Goal: Book appointment/travel/reservation

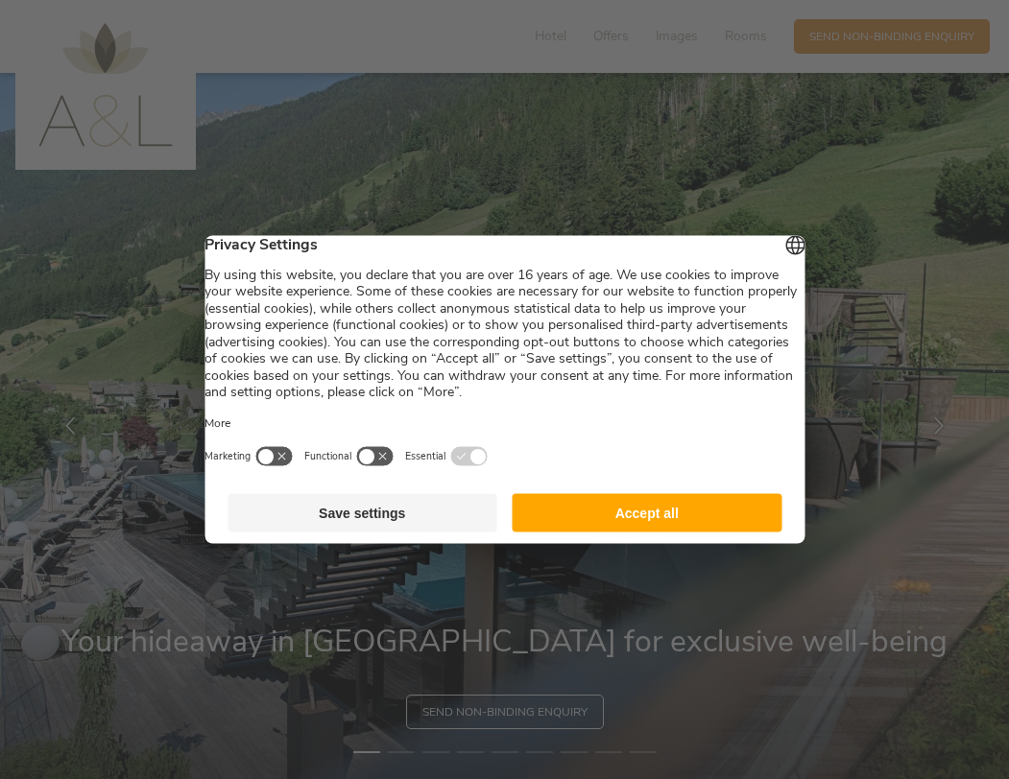
click at [668, 526] on button "Accept all" at bounding box center [648, 513] width 270 height 38
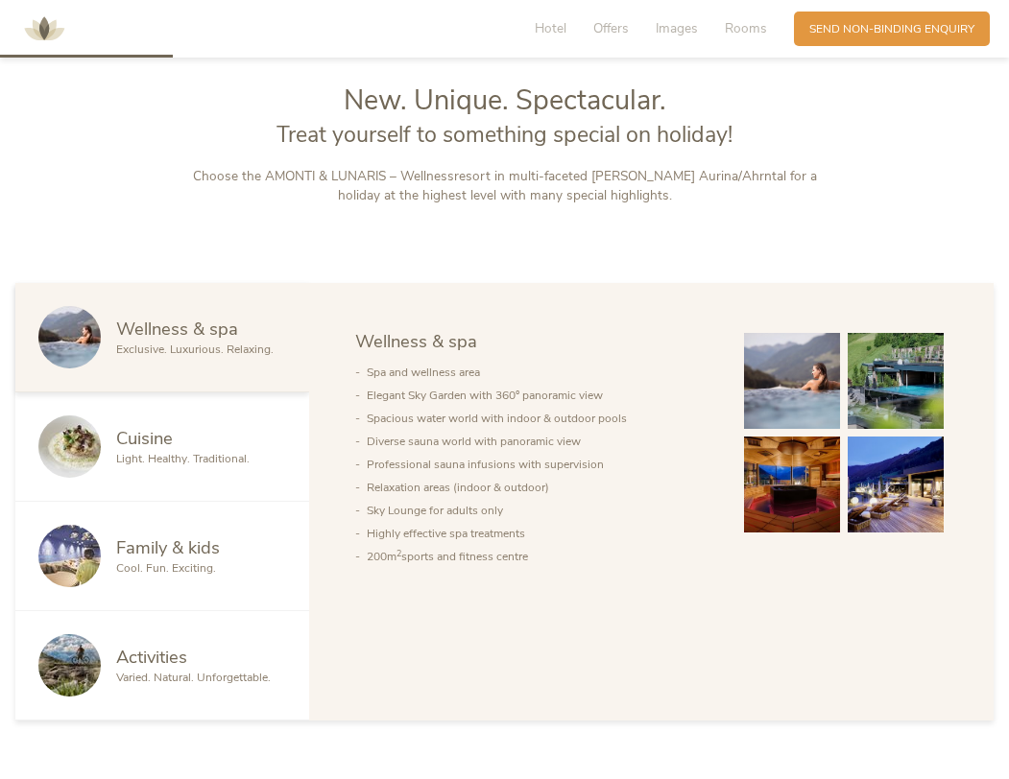
scroll to position [844, 0]
click at [198, 548] on span "Family & kids" at bounding box center [168, 547] width 104 height 24
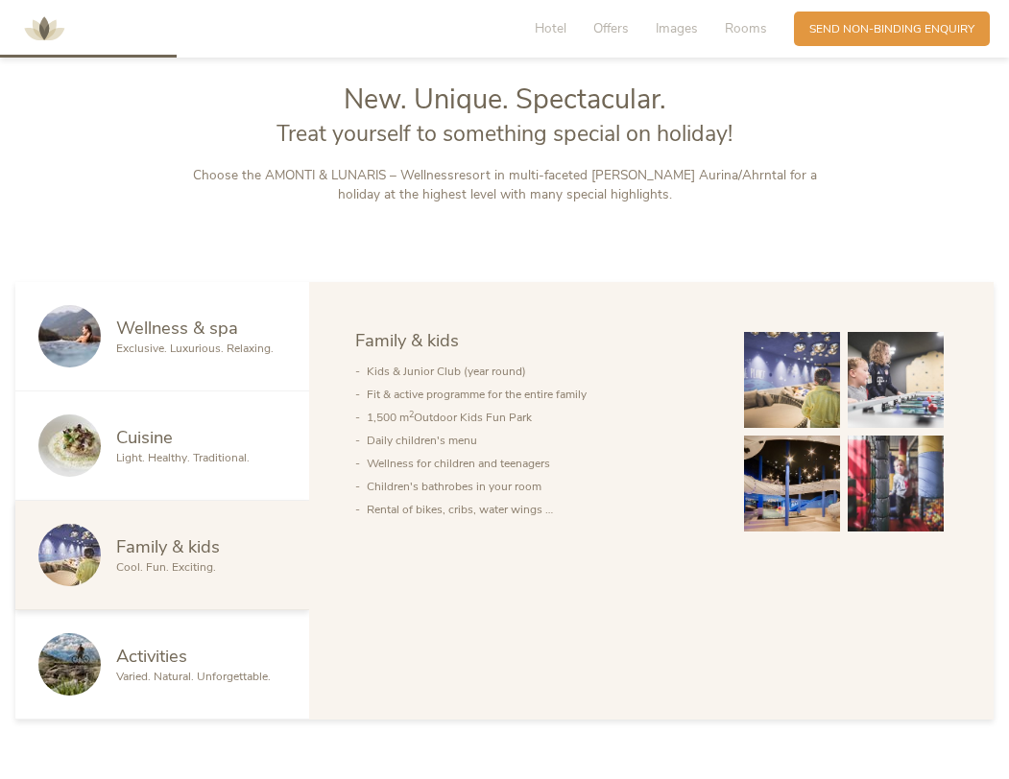
click at [176, 680] on span "Varied. Natural. Unforgettable." at bounding box center [193, 676] width 155 height 15
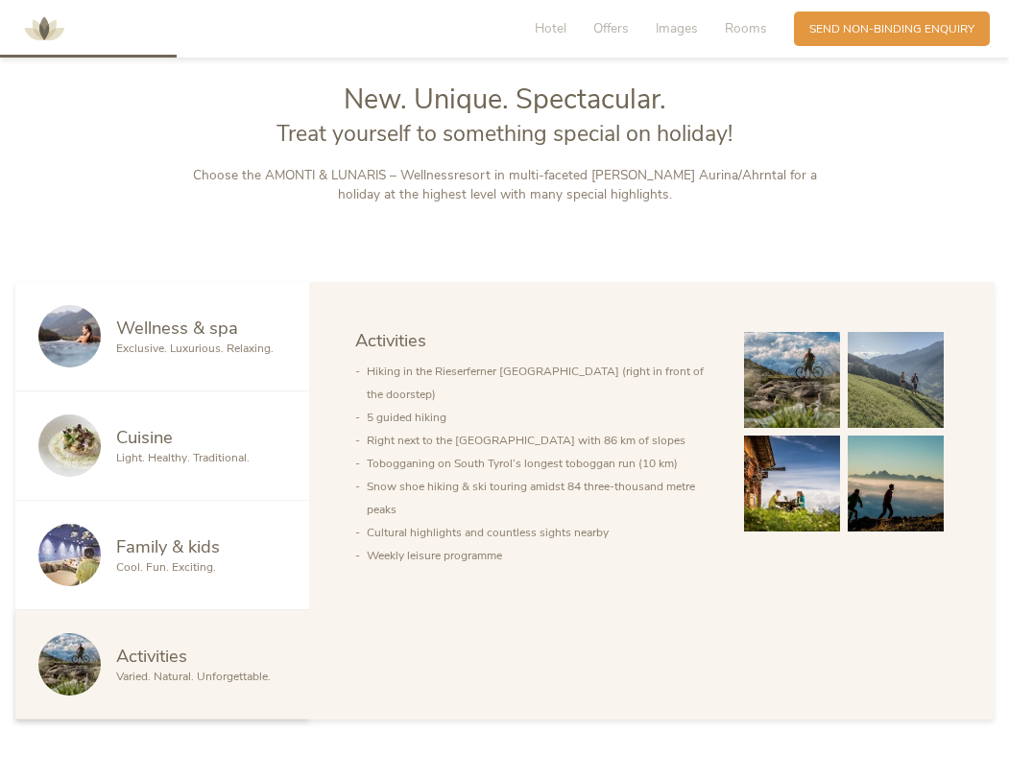
click at [775, 394] on img at bounding box center [792, 380] width 96 height 96
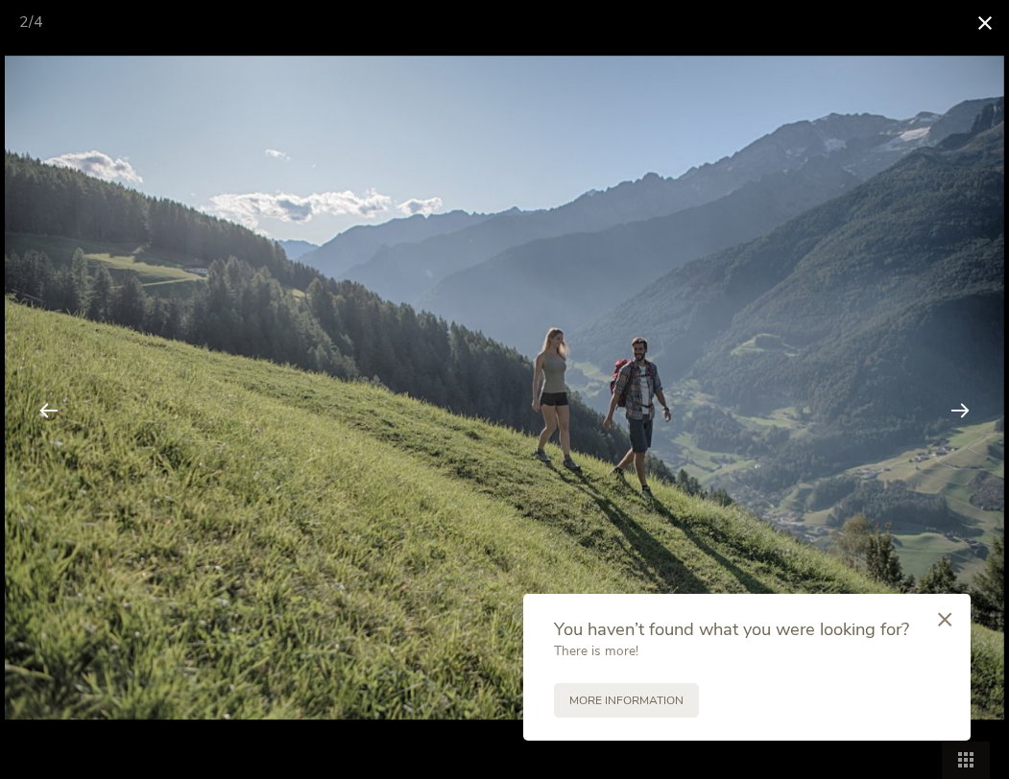
click at [979, 24] on span at bounding box center [985, 22] width 48 height 45
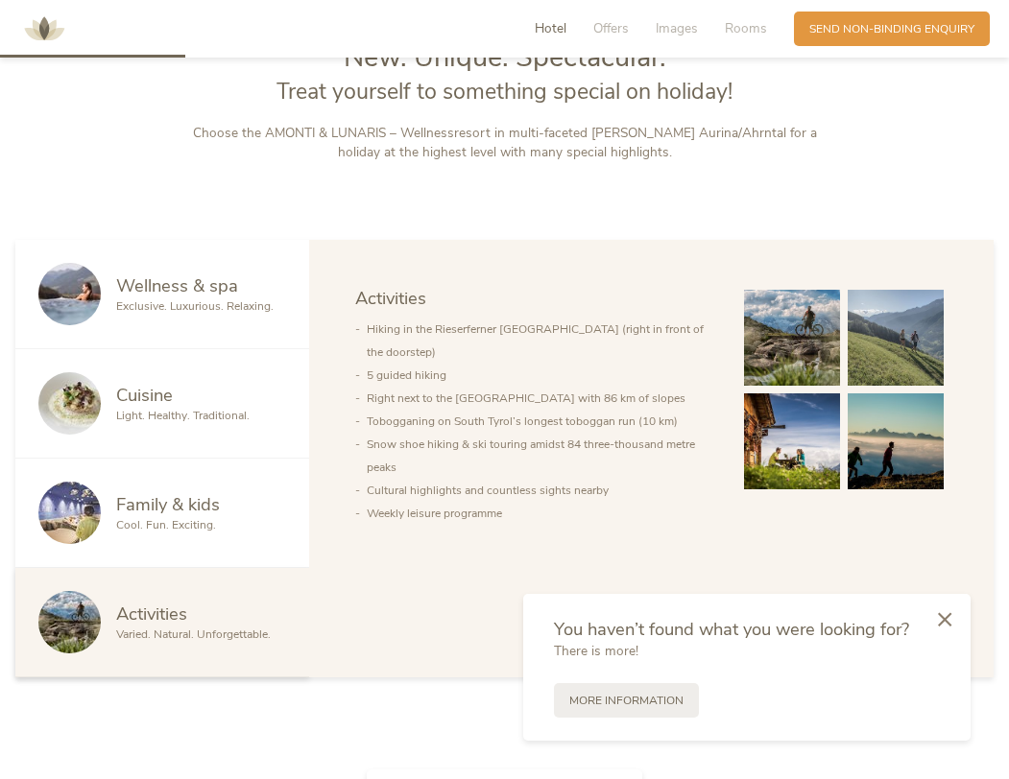
scroll to position [894, 0]
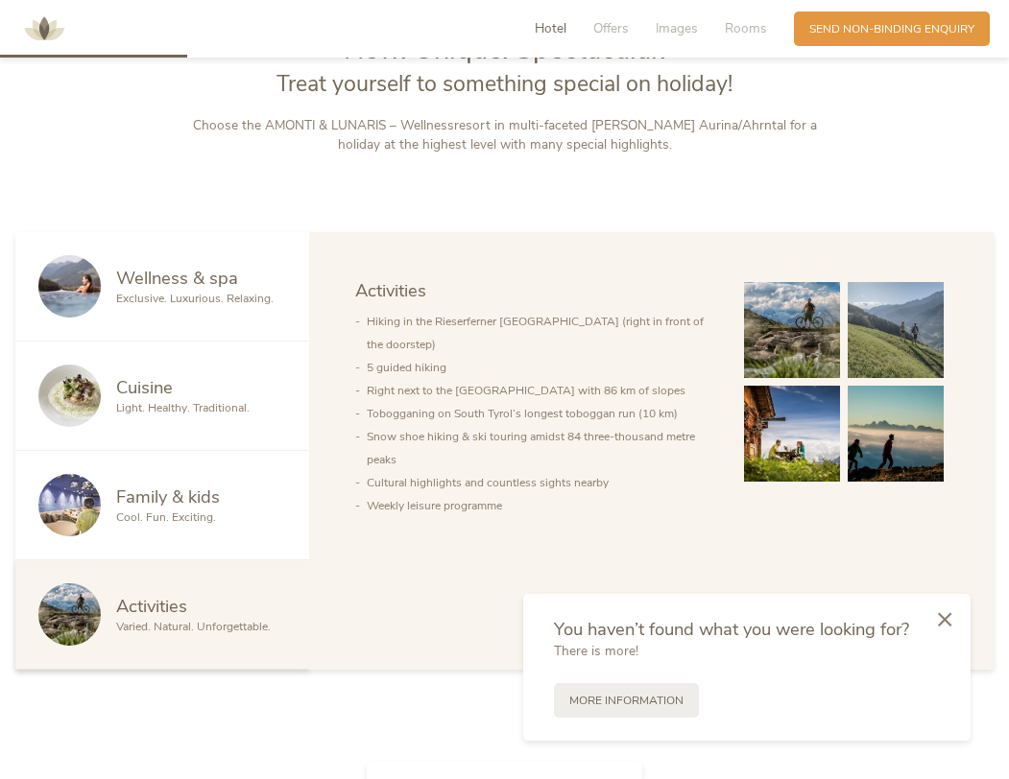
click at [132, 504] on span "Family & kids" at bounding box center [168, 497] width 104 height 24
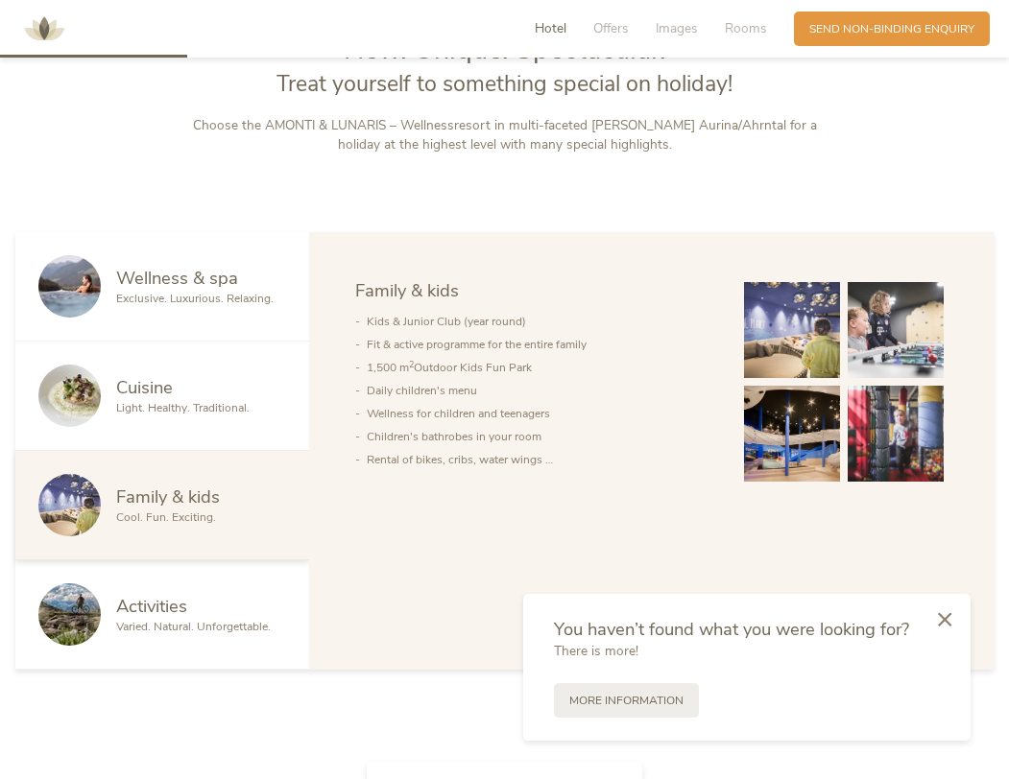
click at [797, 336] on img at bounding box center [792, 330] width 96 height 96
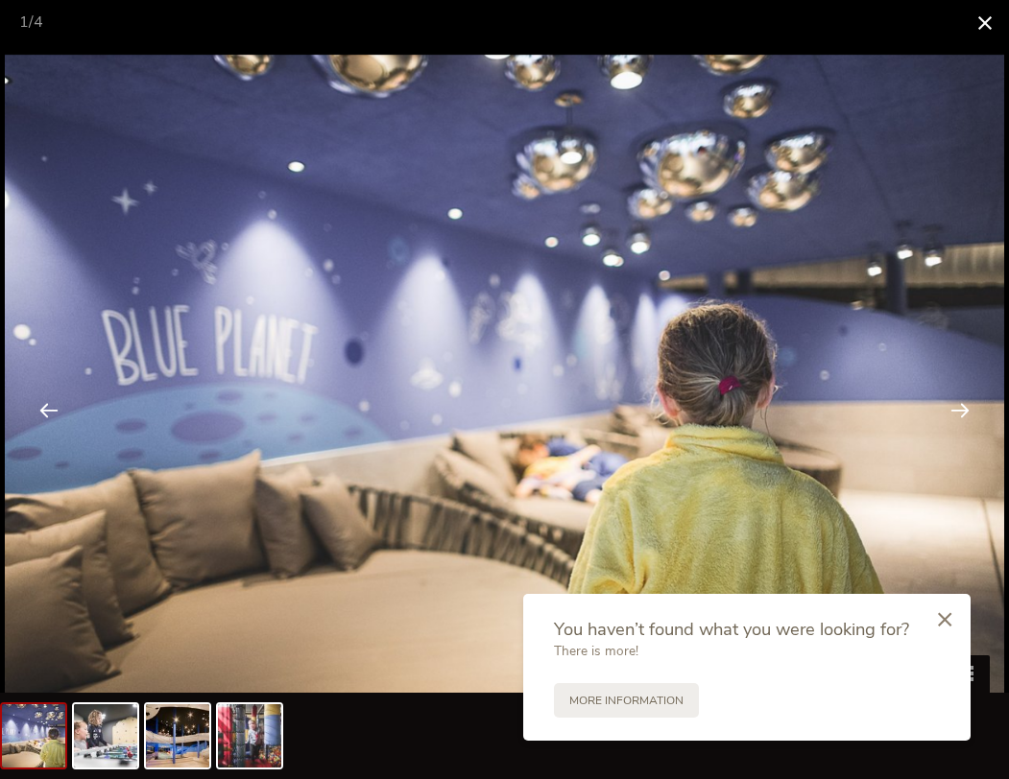
click at [982, 24] on span at bounding box center [985, 22] width 48 height 45
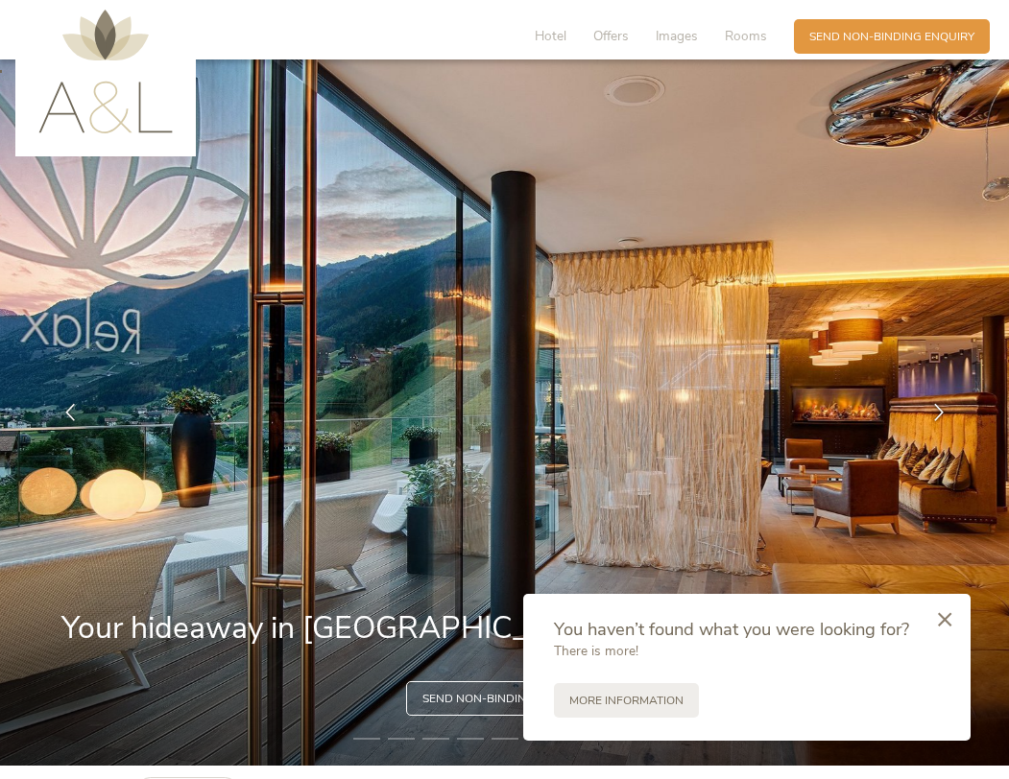
scroll to position [0, 0]
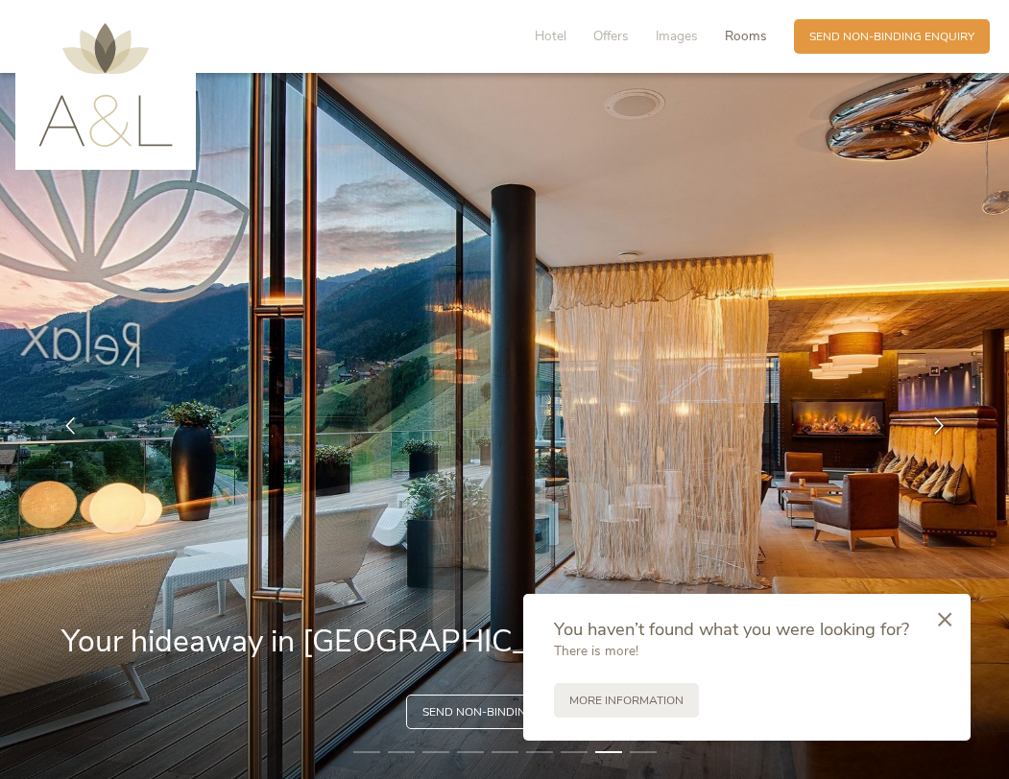
click at [754, 34] on span "Rooms" at bounding box center [746, 36] width 42 height 18
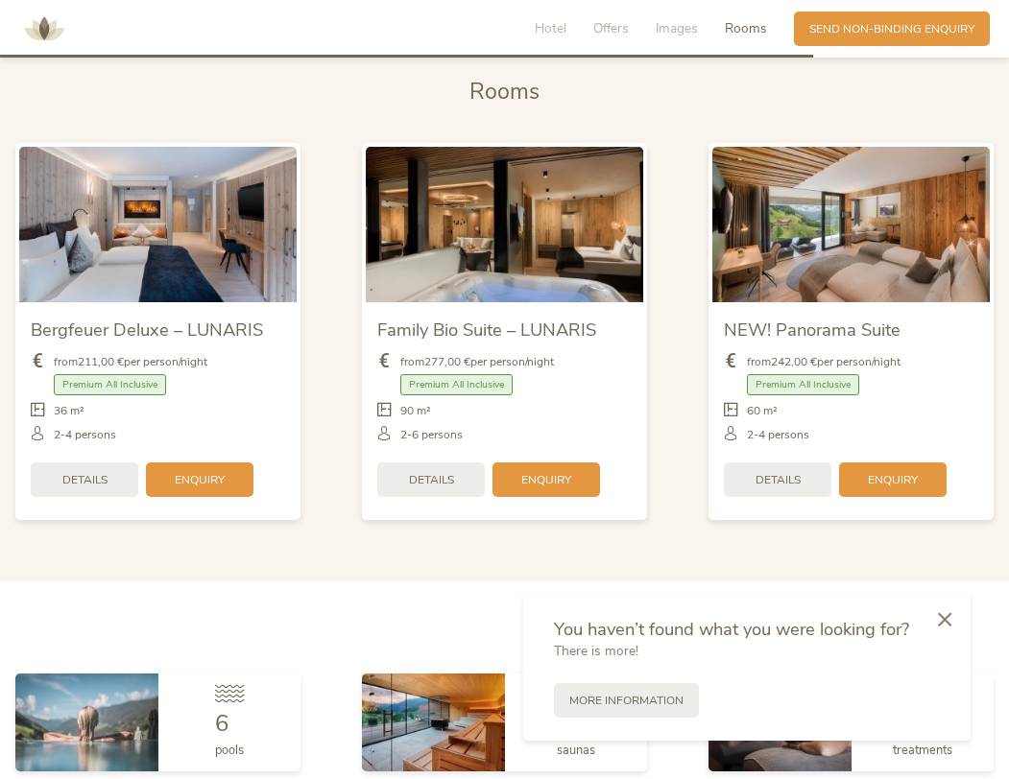
scroll to position [3885, 0]
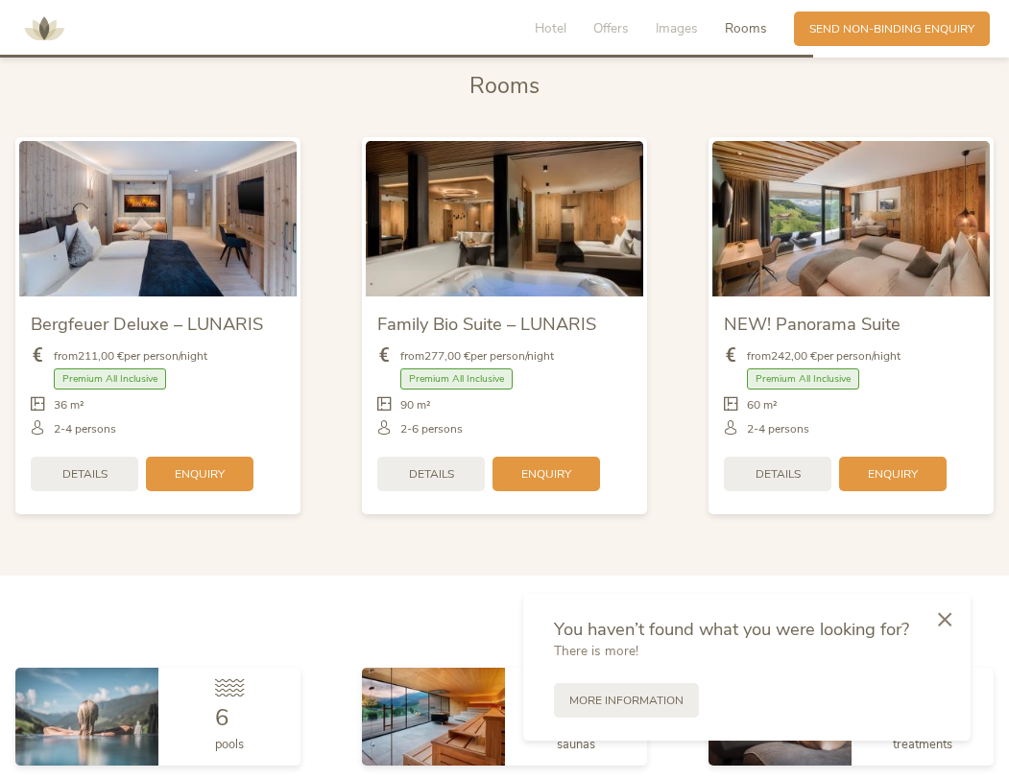
click at [560, 323] on span "Family Bio Suite – LUNARIS" at bounding box center [486, 324] width 219 height 24
click at [561, 255] on img at bounding box center [504, 218] width 277 height 155
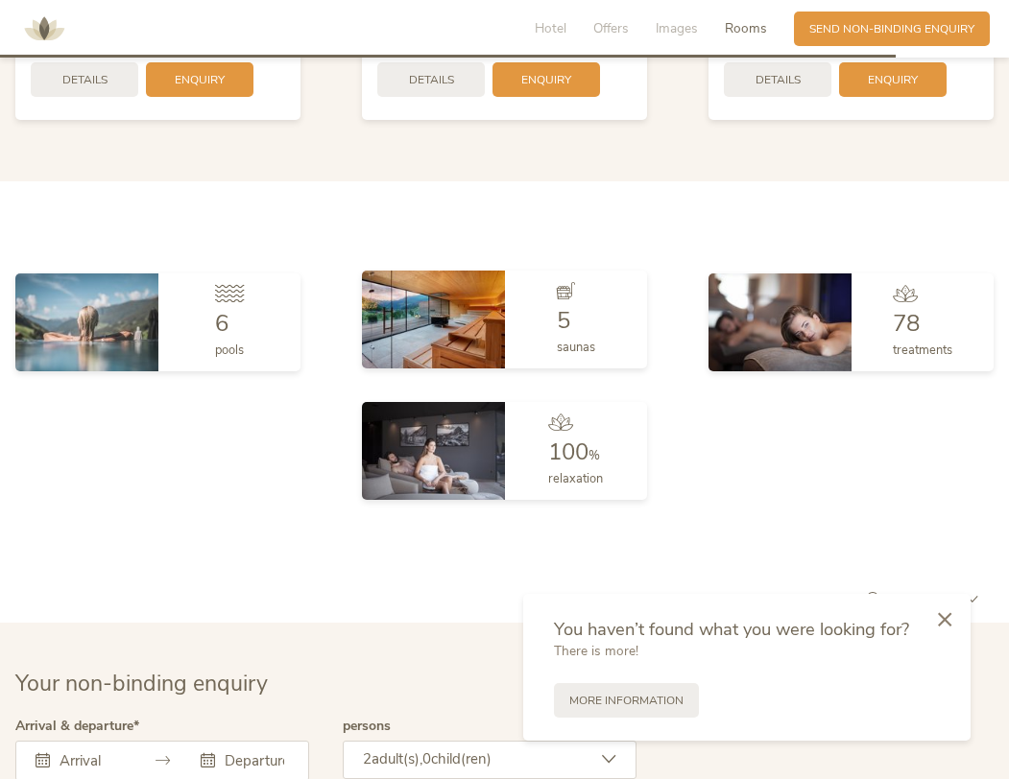
scroll to position [4284, 0]
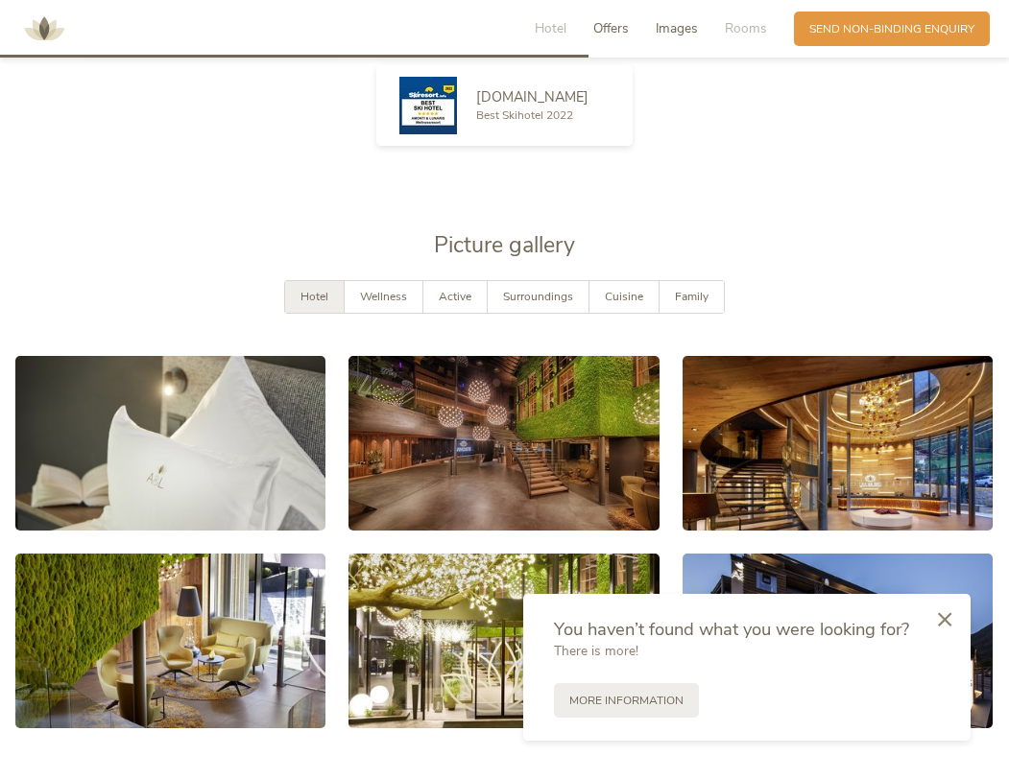
click at [609, 31] on span "Offers" at bounding box center [611, 28] width 36 height 18
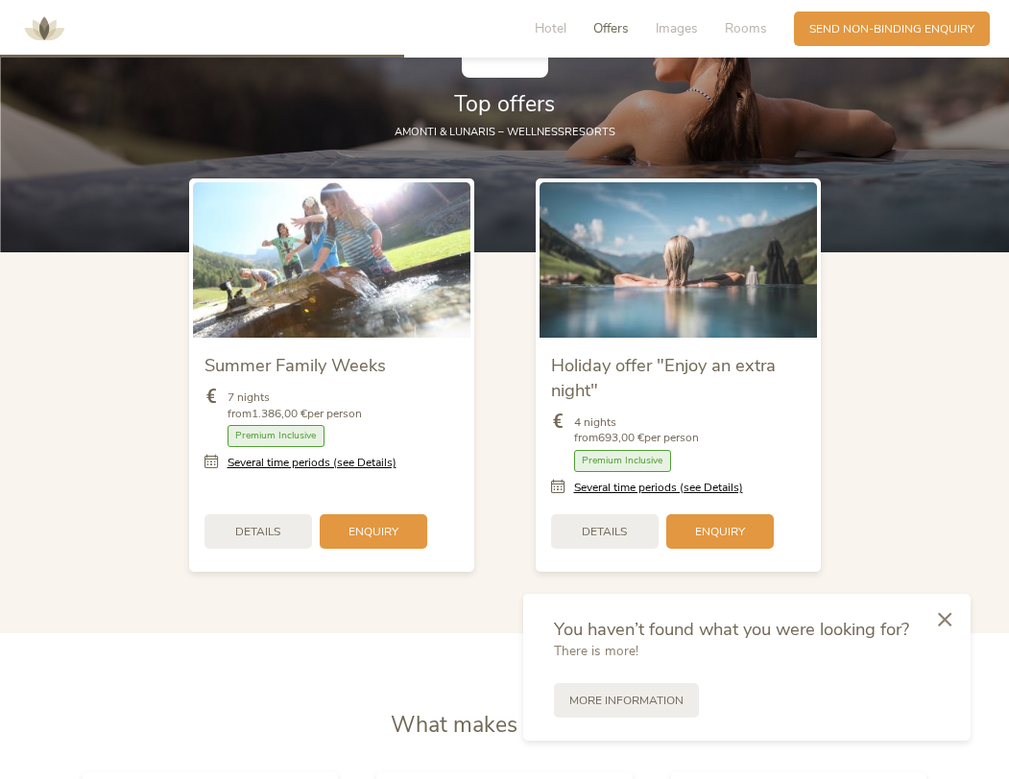
scroll to position [1782, 0]
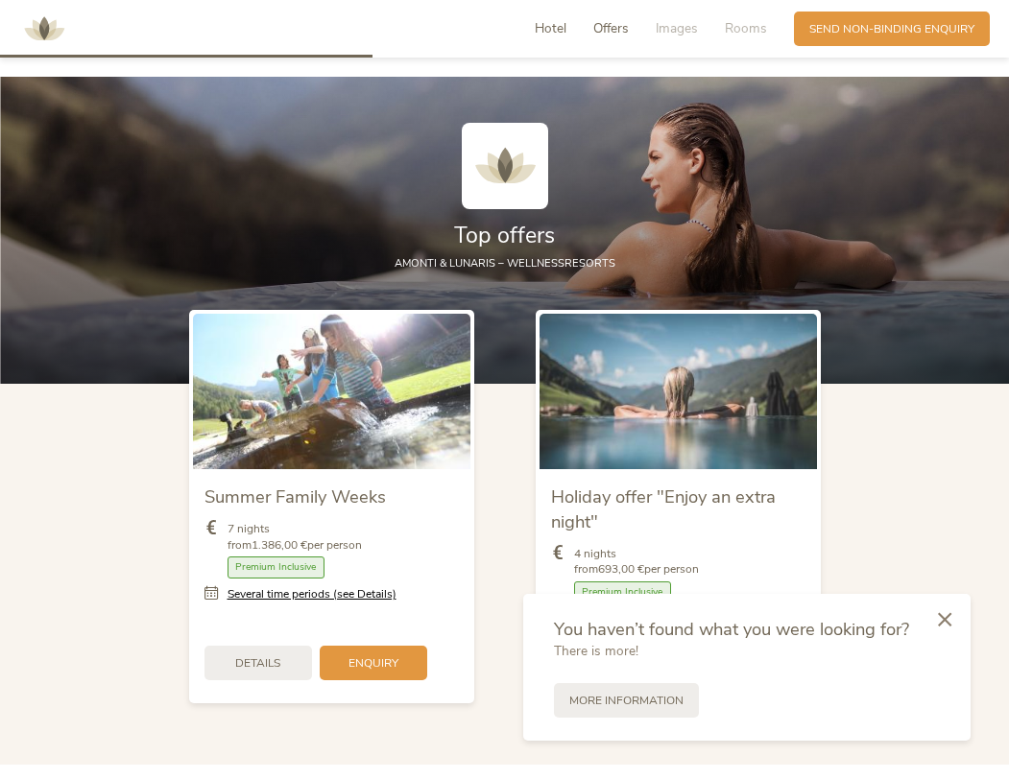
click at [558, 24] on span "Hotel" at bounding box center [551, 28] width 32 height 18
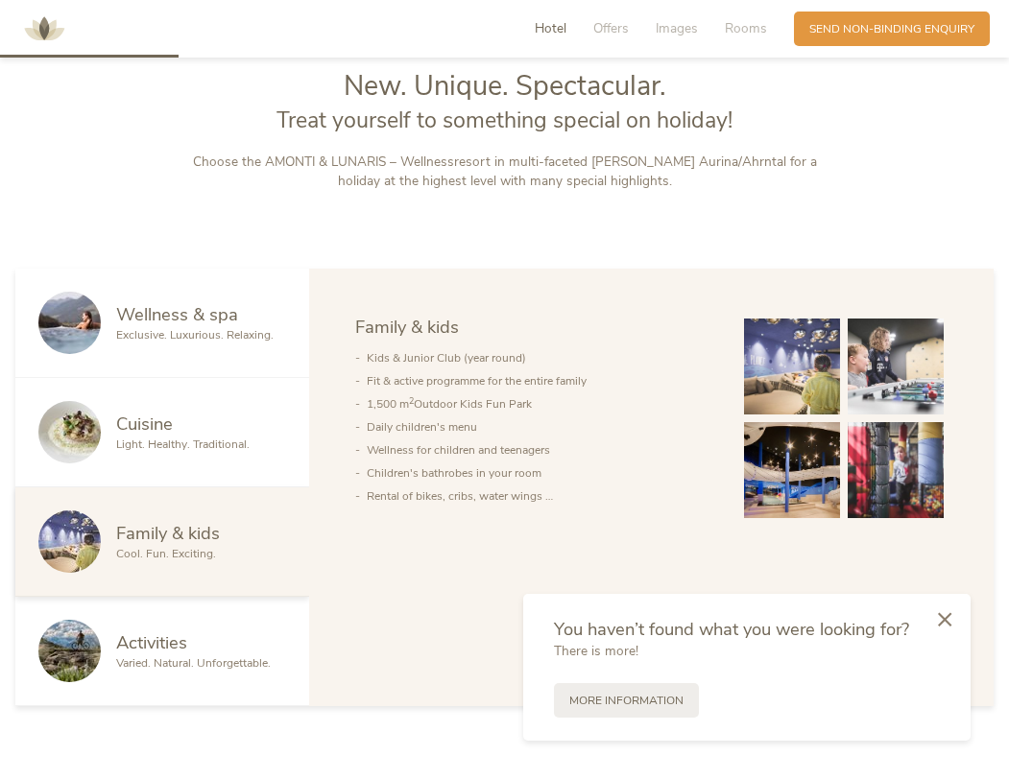
scroll to position [847, 0]
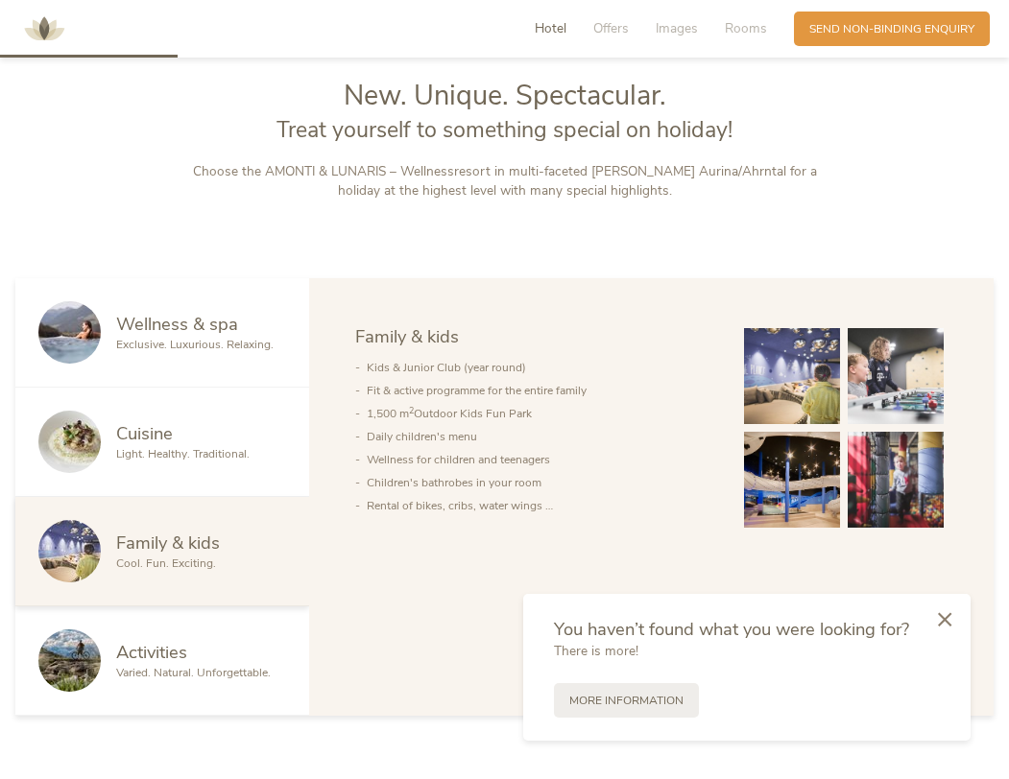
click at [46, 17] on img at bounding box center [44, 29] width 58 height 58
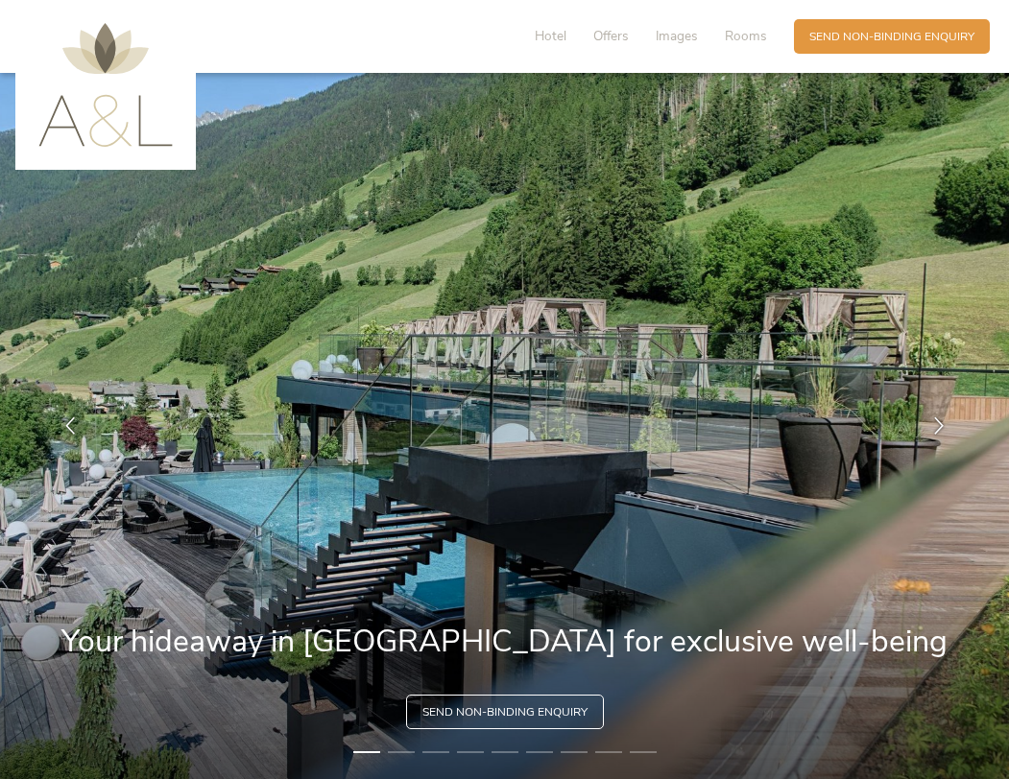
click at [706, 532] on img at bounding box center [504, 426] width 1009 height 706
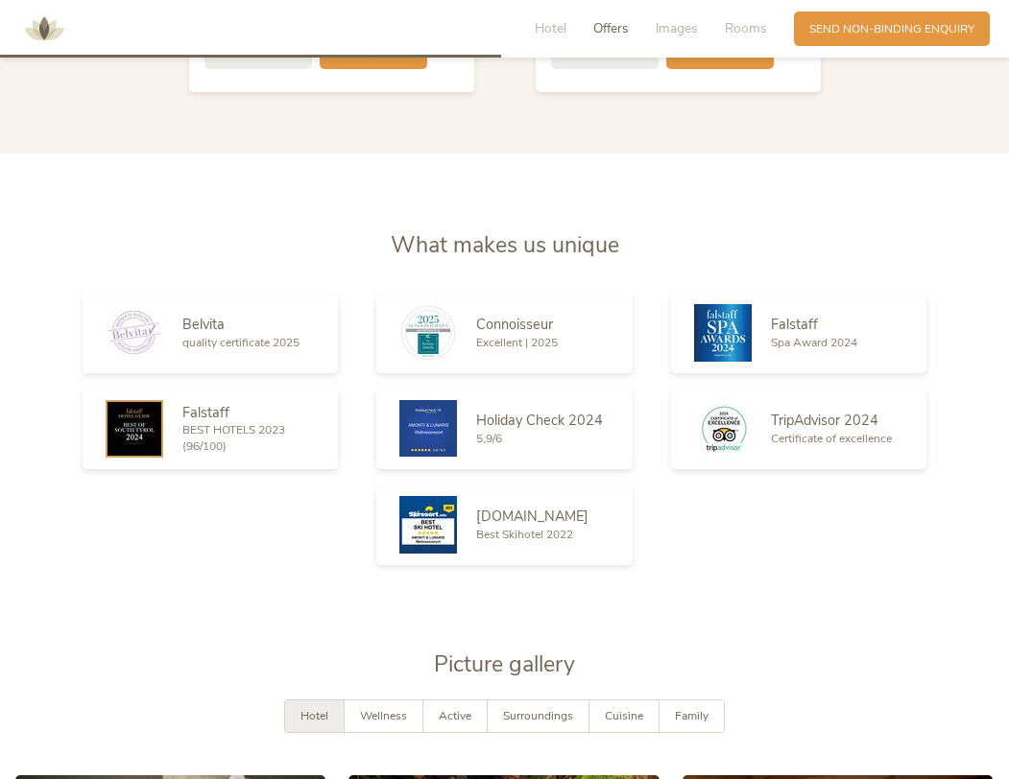
scroll to position [2395, 0]
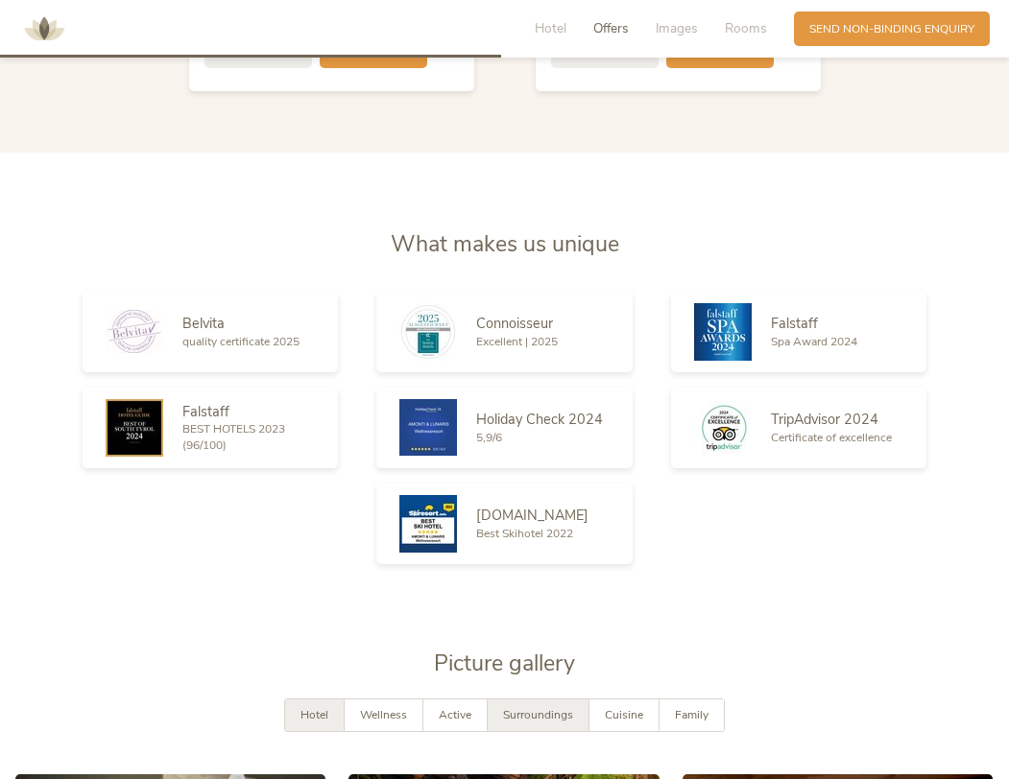
click at [524, 719] on span "Surroundings" at bounding box center [538, 714] width 70 height 15
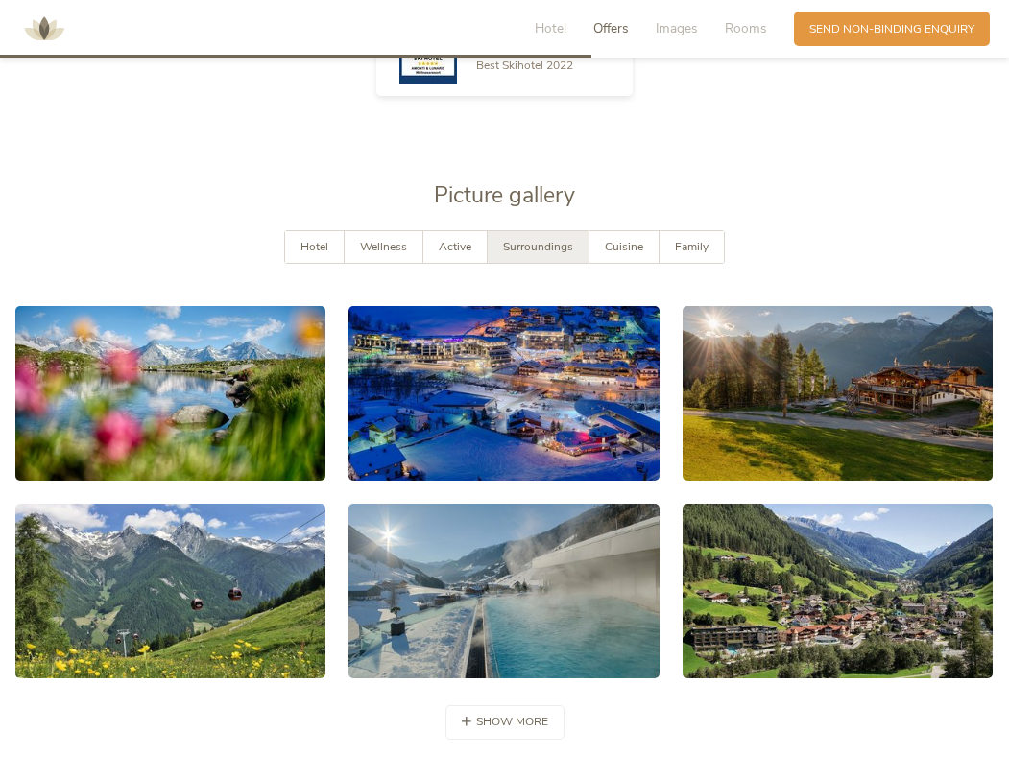
scroll to position [2891, 0]
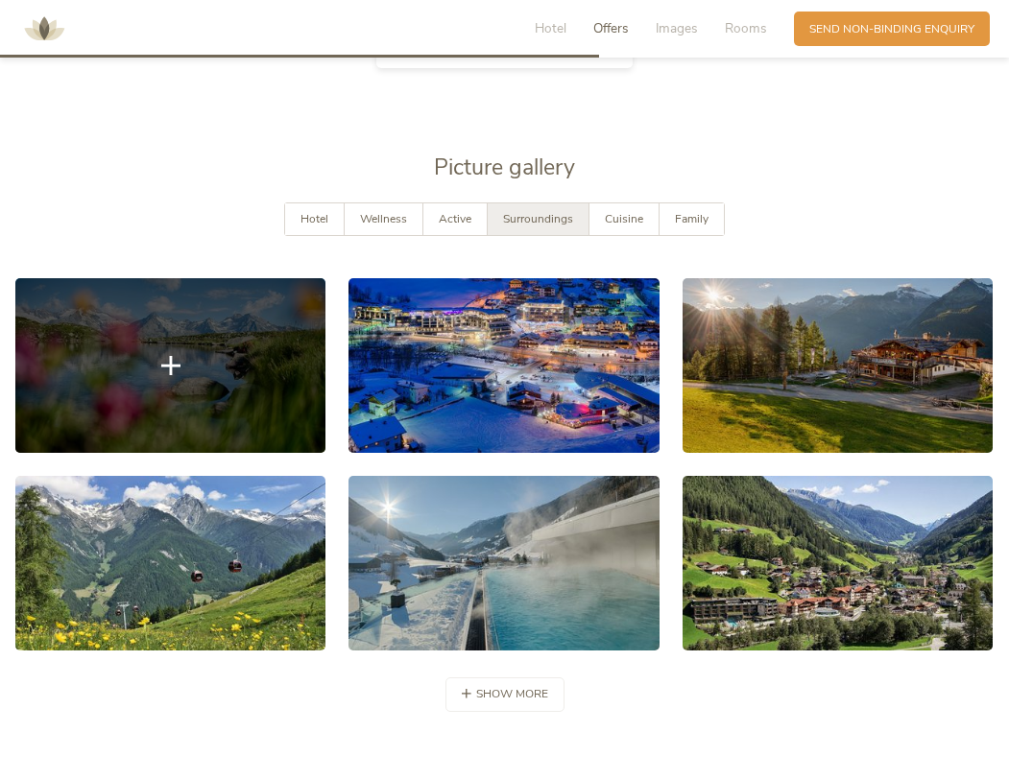
click at [252, 412] on link at bounding box center [170, 365] width 310 height 175
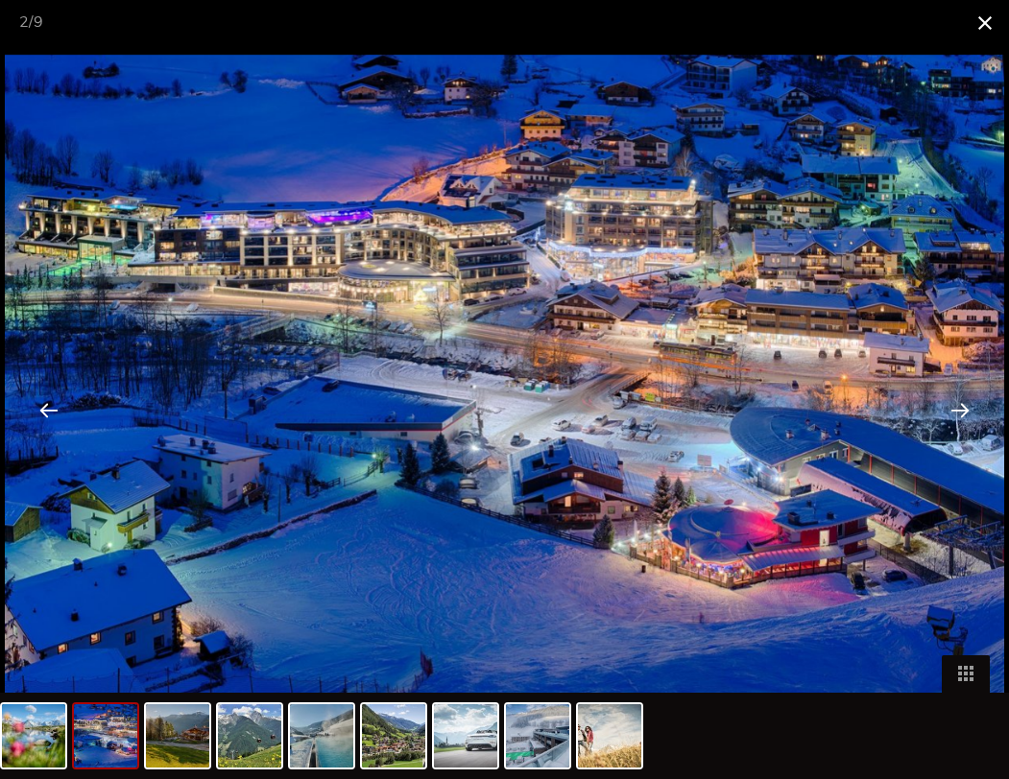
click at [987, 22] on span at bounding box center [985, 22] width 48 height 45
